Goal: Task Accomplishment & Management: Use online tool/utility

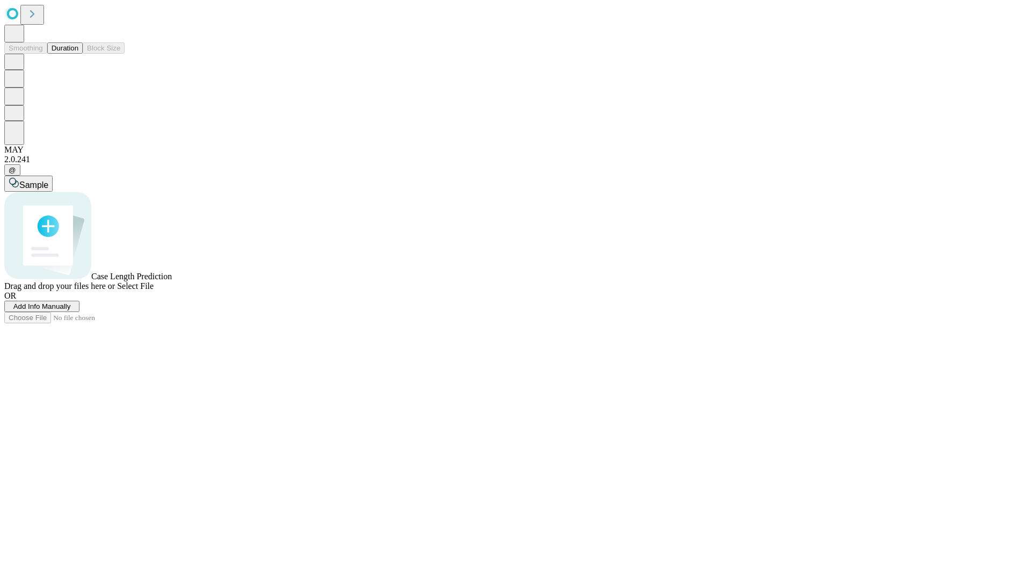
click at [78, 54] on button "Duration" at bounding box center [64, 47] width 35 height 11
click at [71, 310] on span "Add Info Manually" at bounding box center [41, 306] width 57 height 8
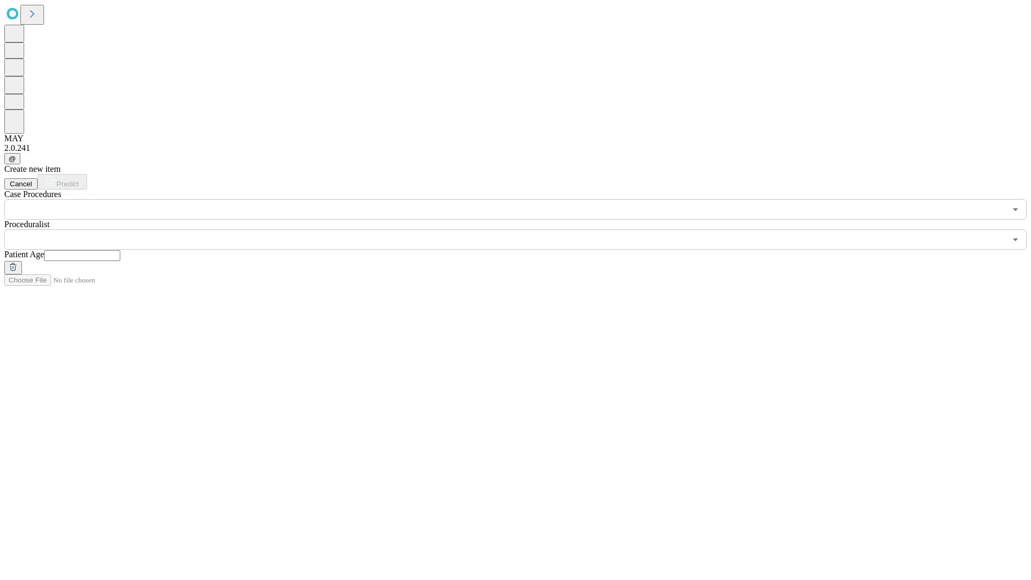
click at [120, 250] on input "text" at bounding box center [82, 255] width 76 height 11
type input "**"
click at [523, 229] on input "text" at bounding box center [505, 239] width 1002 height 20
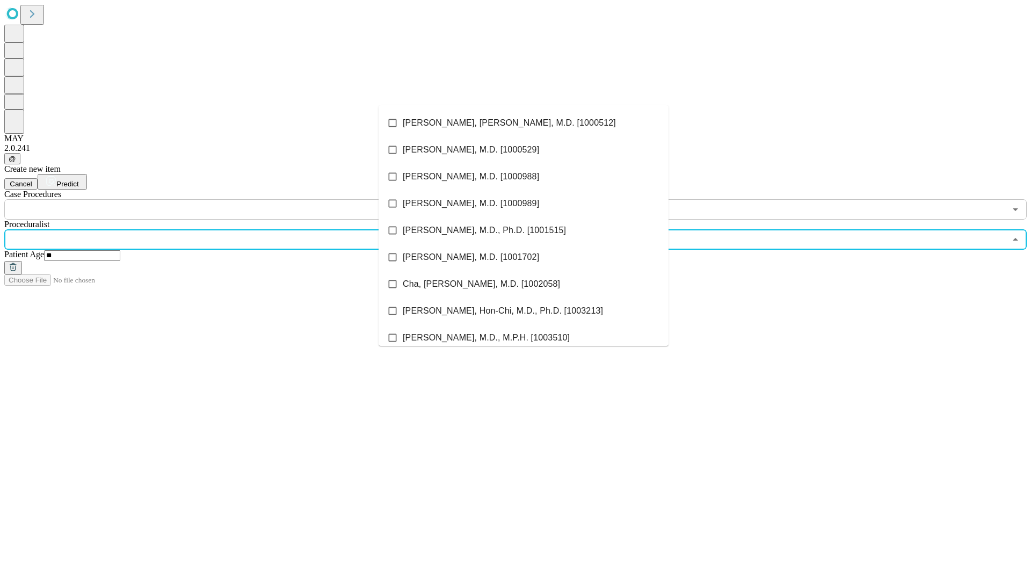
click at [524, 123] on li "[PERSON_NAME], [PERSON_NAME], M.D. [1000512]" at bounding box center [524, 123] width 290 height 27
click at [226, 199] on input "text" at bounding box center [505, 209] width 1002 height 20
